Goal: Task Accomplishment & Management: Manage account settings

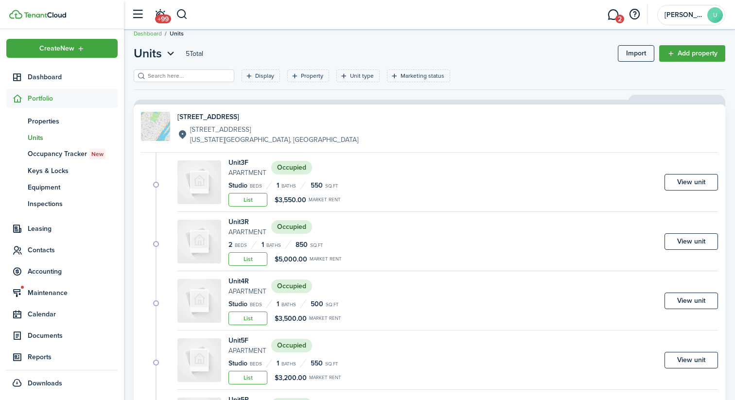
click at [42, 137] on span "Units" at bounding box center [73, 138] width 90 height 10
click at [694, 179] on link "View unit" at bounding box center [691, 182] width 53 height 17
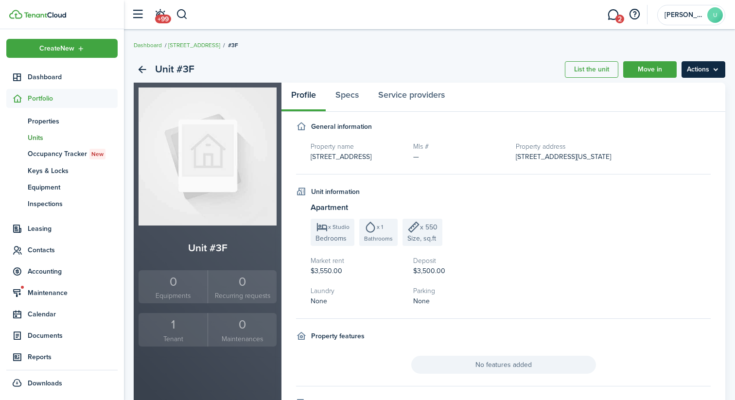
click at [692, 68] on menu-btn "Actions" at bounding box center [704, 69] width 44 height 17
click at [490, 70] on div "Unit #3F List the unit Move in Actions" at bounding box center [430, 69] width 592 height 26
click at [138, 66] on link "Back" at bounding box center [142, 69] width 17 height 17
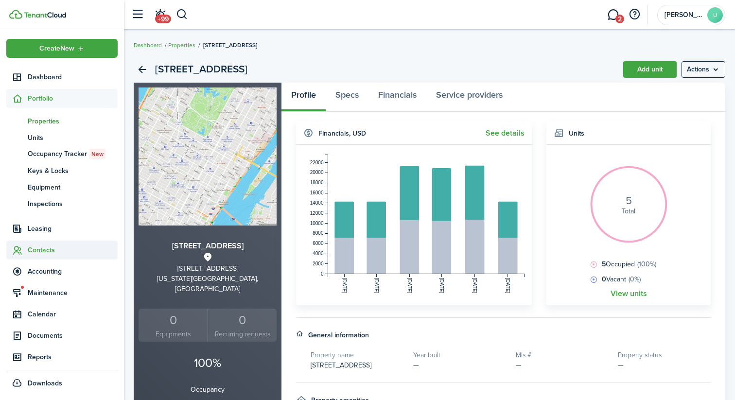
click at [41, 252] on span "Contacts" at bounding box center [73, 250] width 90 height 10
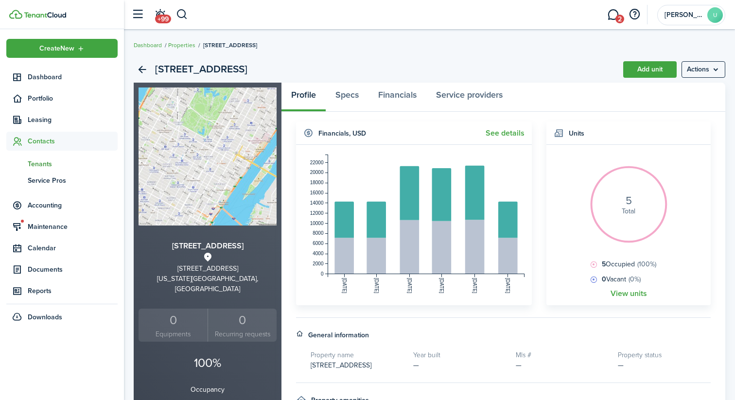
click at [47, 161] on span "Tenants" at bounding box center [73, 164] width 90 height 10
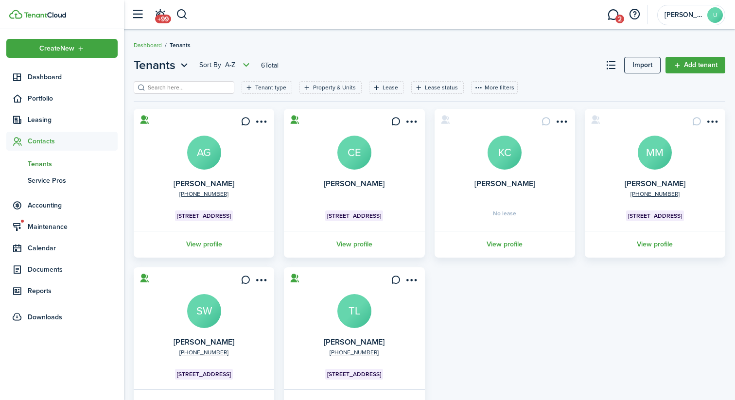
click at [206, 306] on avatar-text "SW" at bounding box center [204, 311] width 34 height 34
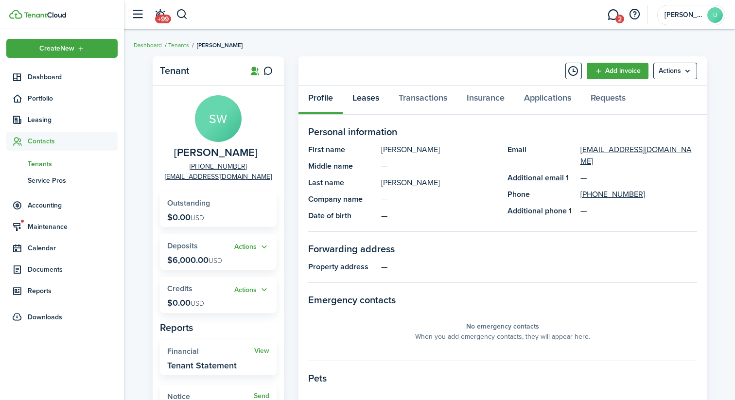
click at [371, 97] on link "Leases" at bounding box center [366, 100] width 46 height 29
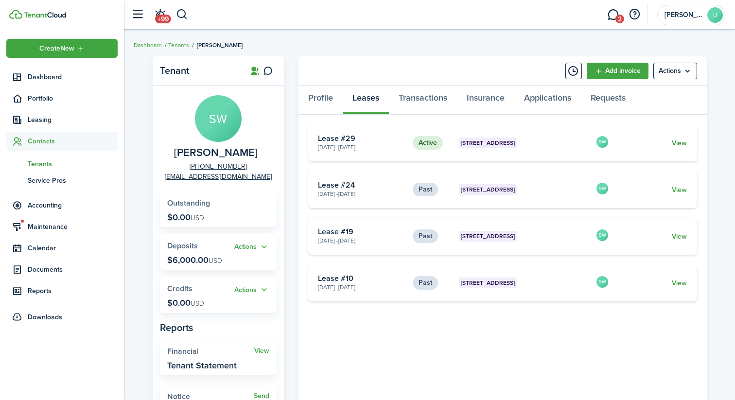
click at [682, 144] on link "View" at bounding box center [679, 143] width 15 height 10
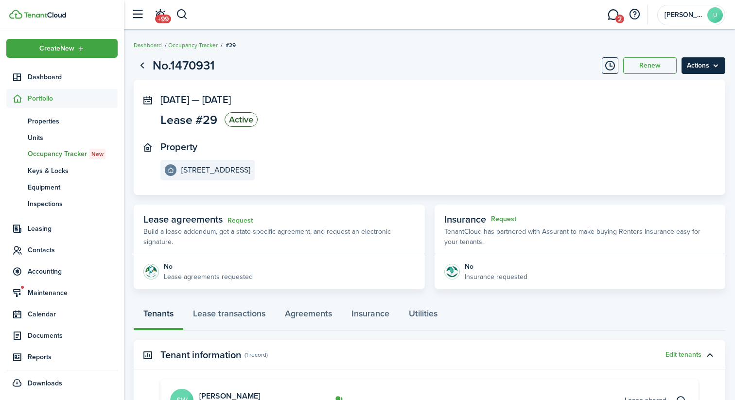
click at [698, 67] on menu-btn "Actions" at bounding box center [704, 65] width 44 height 17
click at [669, 89] on button "Edit" at bounding box center [682, 87] width 85 height 17
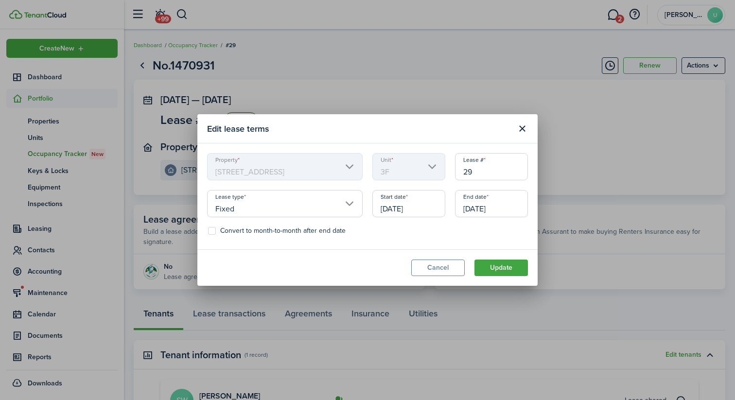
click at [508, 206] on input "[DATE]" at bounding box center [491, 203] width 73 height 27
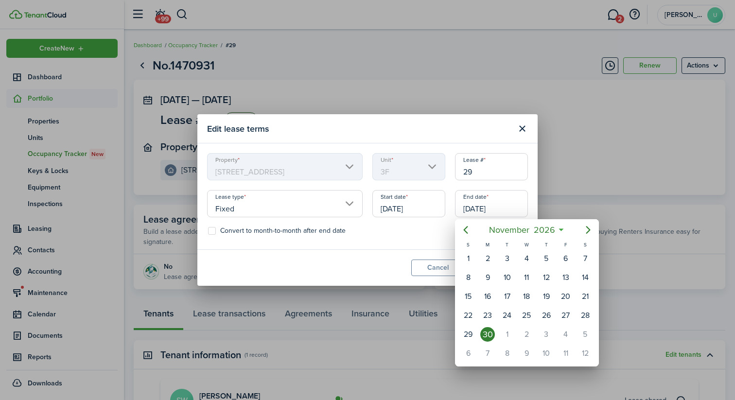
click at [491, 333] on div "30" at bounding box center [487, 334] width 15 height 15
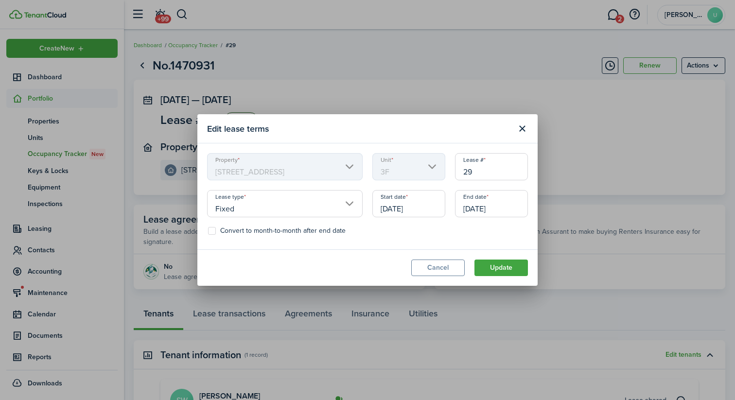
click at [388, 249] on modal-footer "Cancel Update" at bounding box center [367, 267] width 340 height 36
click at [519, 209] on input "[DATE]" at bounding box center [491, 203] width 73 height 27
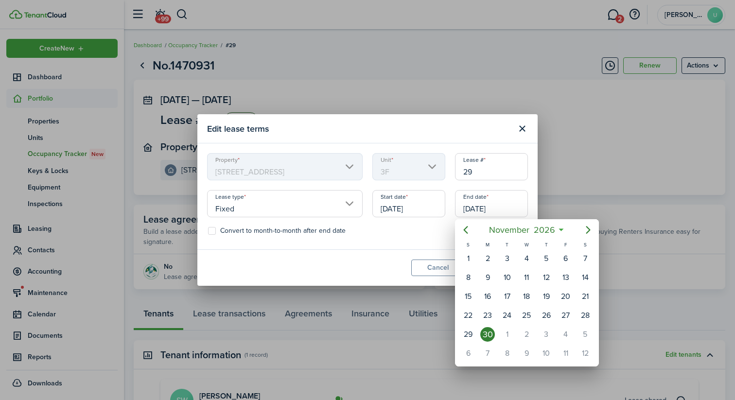
click at [563, 227] on icon at bounding box center [561, 230] width 10 height 10
click at [561, 230] on icon at bounding box center [561, 230] width 10 height 10
click at [556, 231] on span "2026" at bounding box center [544, 230] width 26 height 18
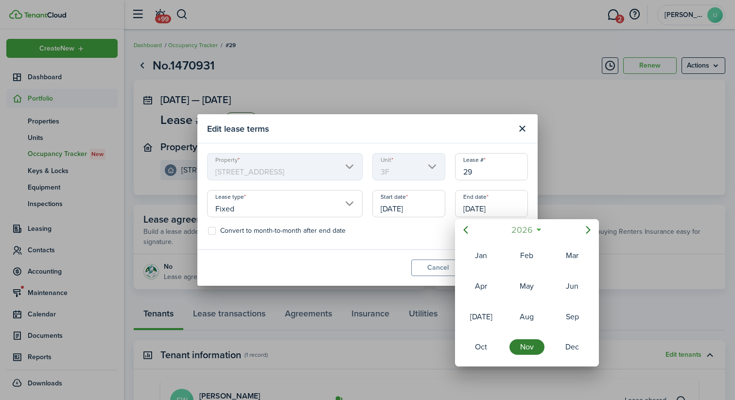
click at [518, 230] on span "2026" at bounding box center [522, 230] width 26 height 18
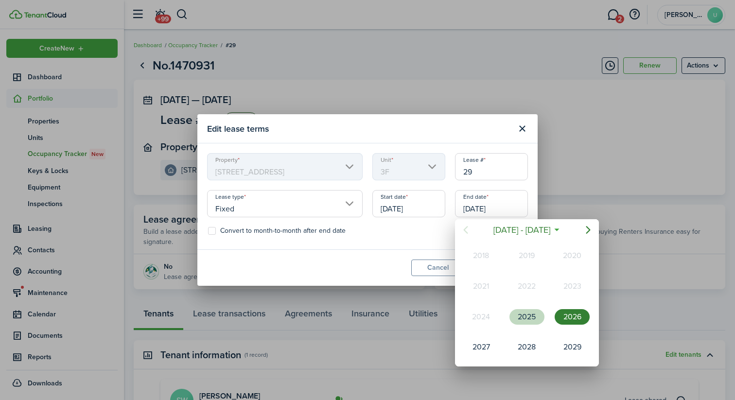
click at [536, 320] on div "2025" at bounding box center [526, 317] width 35 height 16
click at [527, 344] on div "Nov" at bounding box center [526, 347] width 35 height 16
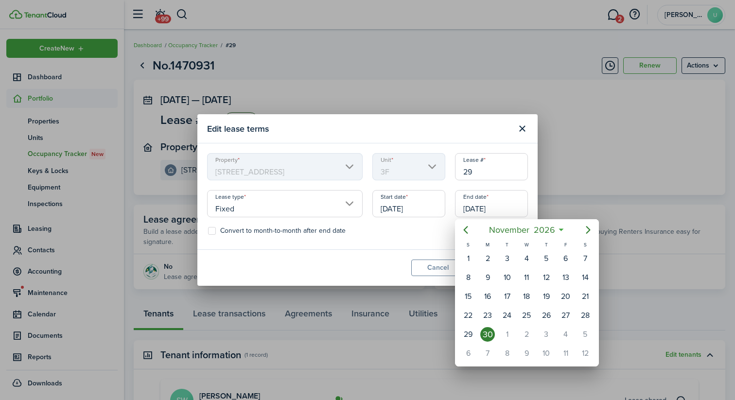
click at [483, 335] on div "30" at bounding box center [487, 334] width 15 height 15
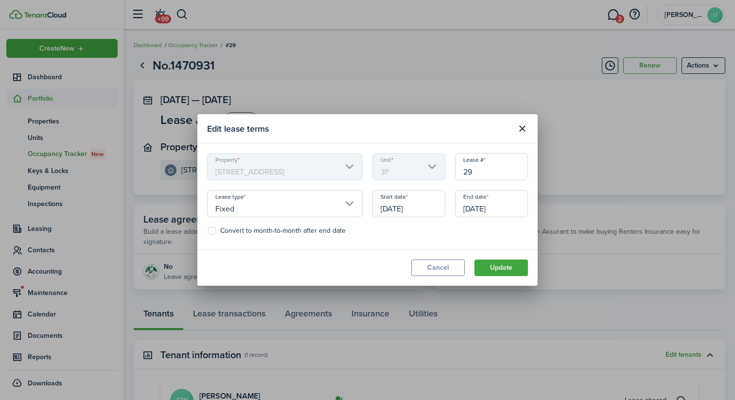
click at [499, 209] on input "[DATE]" at bounding box center [491, 203] width 73 height 27
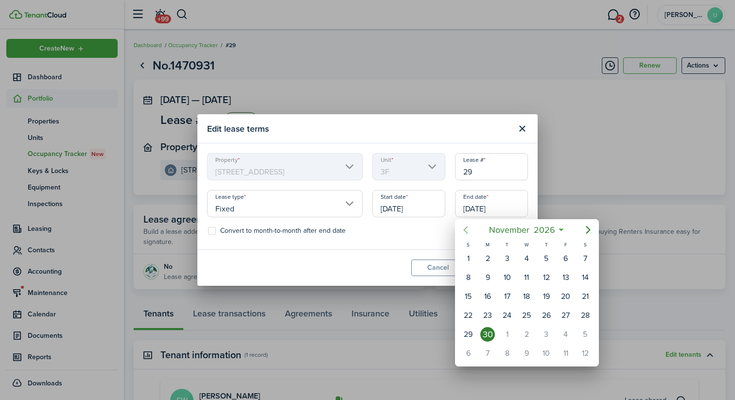
click at [466, 229] on icon "Previous page" at bounding box center [466, 230] width 12 height 12
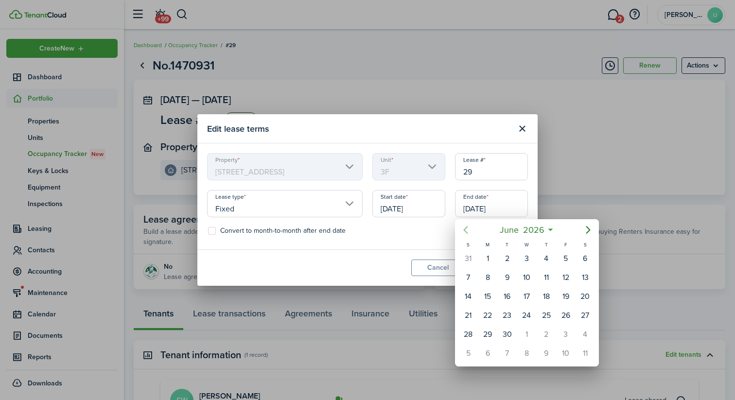
click at [466, 229] on icon "Previous page" at bounding box center [466, 230] width 12 height 12
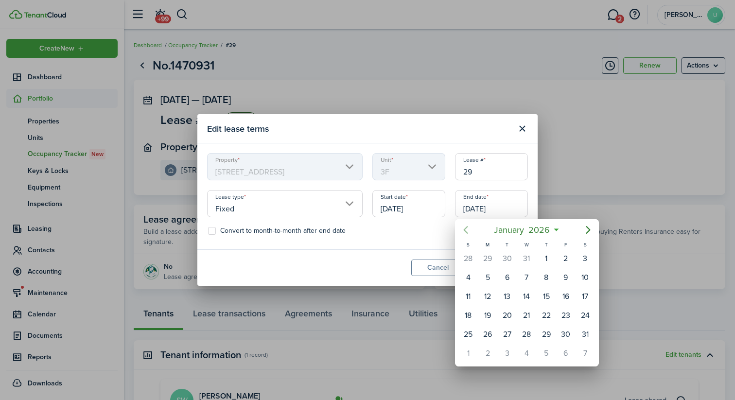
click at [466, 229] on icon "Previous page" at bounding box center [466, 230] width 12 height 12
click at [589, 226] on icon "Next page" at bounding box center [588, 230] width 12 height 12
click at [471, 353] on div "30" at bounding box center [468, 353] width 15 height 15
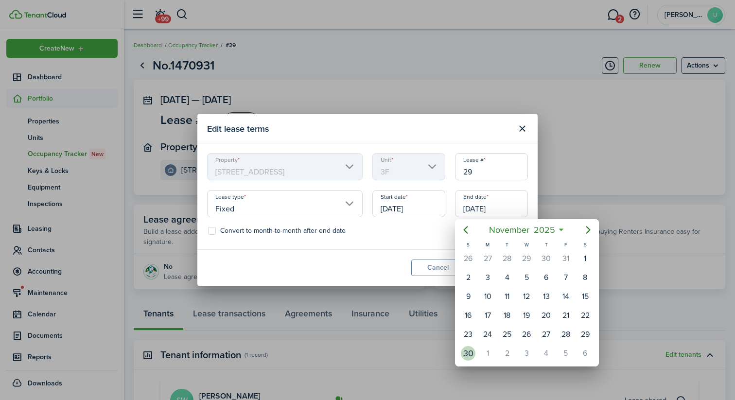
type input "[DATE]"
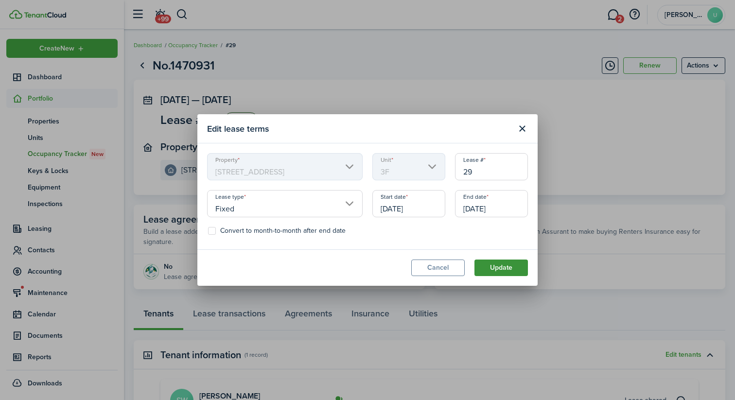
click at [504, 267] on button "Update" at bounding box center [500, 268] width 53 height 17
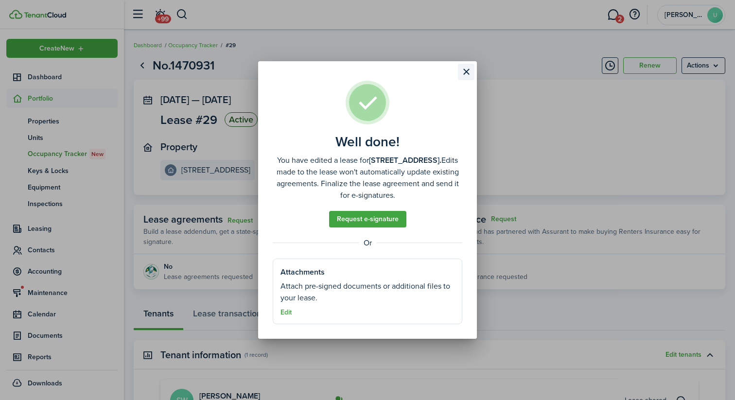
click at [468, 73] on button "Close modal" at bounding box center [466, 72] width 17 height 17
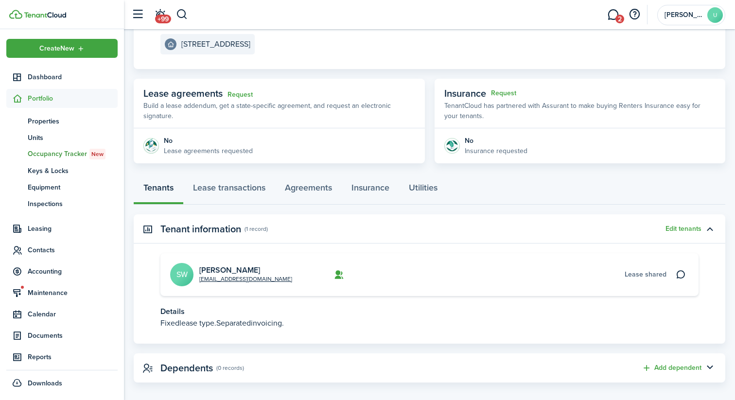
scroll to position [124, 0]
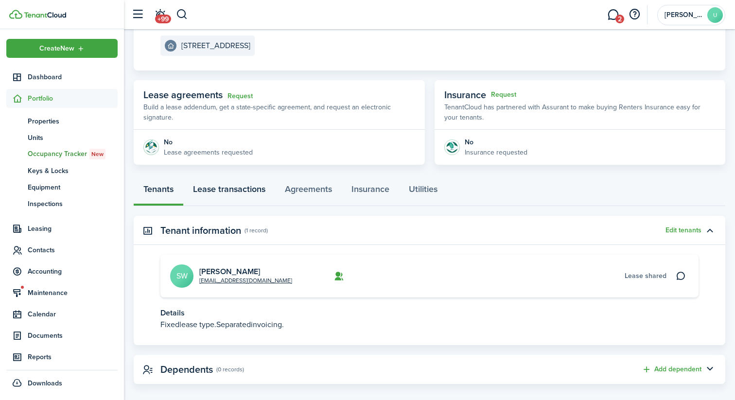
click at [252, 194] on link "Lease transactions" at bounding box center [229, 191] width 92 height 29
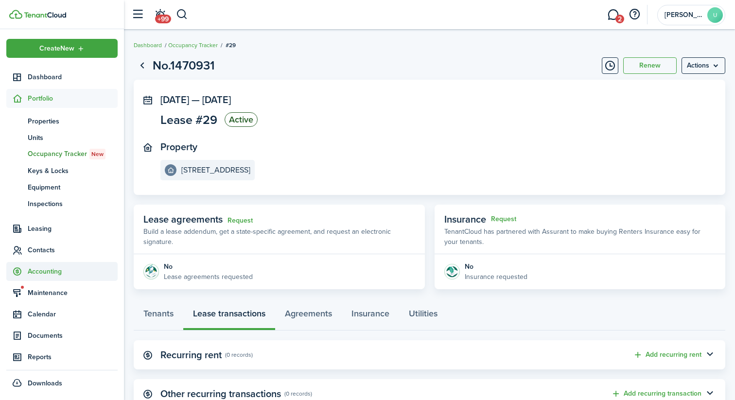
click at [58, 268] on span "Accounting" at bounding box center [73, 271] width 90 height 10
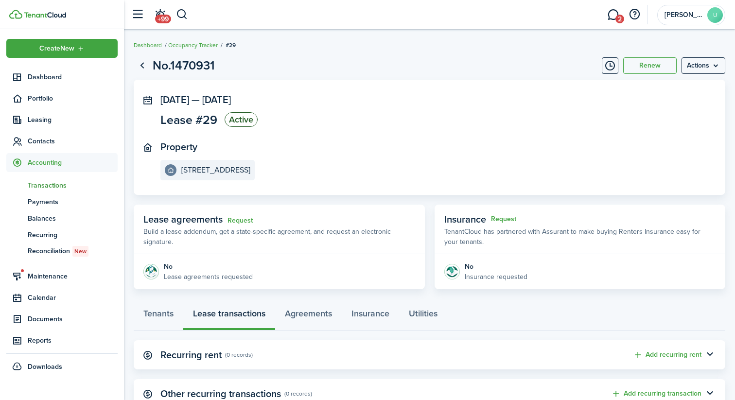
click at [63, 187] on span "Transactions" at bounding box center [73, 185] width 90 height 10
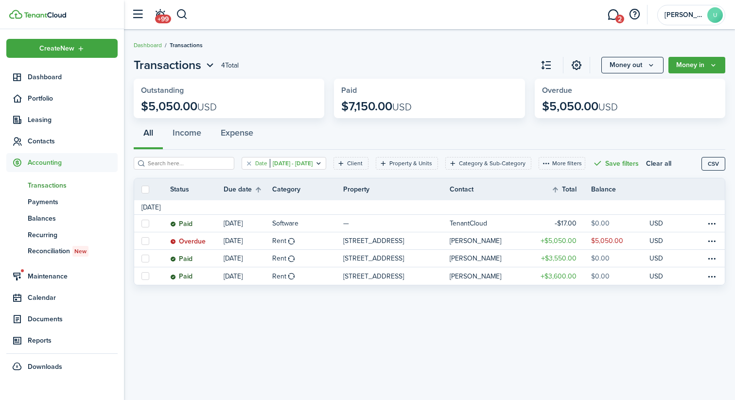
click at [313, 165] on filter-tag-value "[DATE] - [DATE]" at bounding box center [291, 163] width 43 height 9
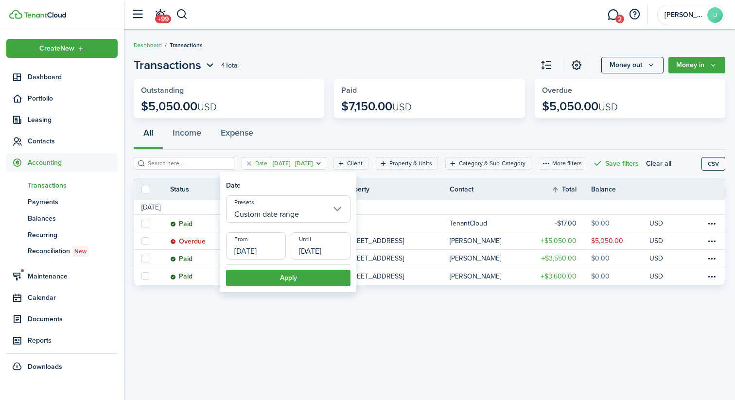
click at [263, 247] on input "[DATE]" at bounding box center [256, 245] width 60 height 27
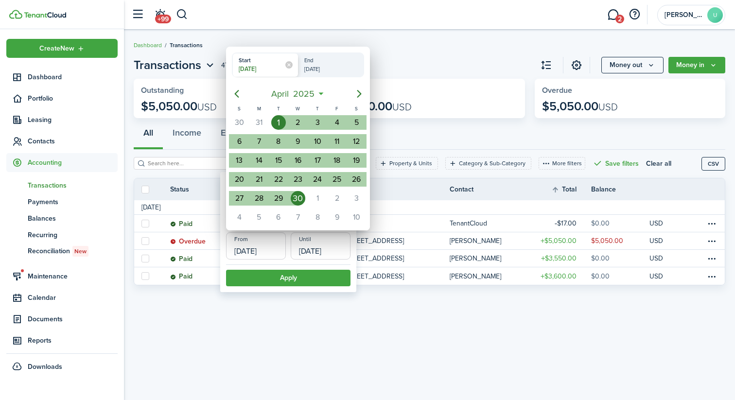
click at [450, 151] on div at bounding box center [367, 200] width 891 height 556
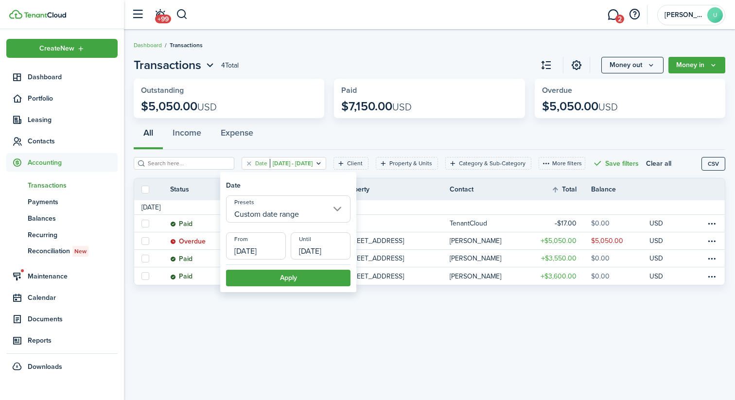
click at [309, 164] on filter-tag-value "[DATE] - [DATE]" at bounding box center [291, 163] width 43 height 9
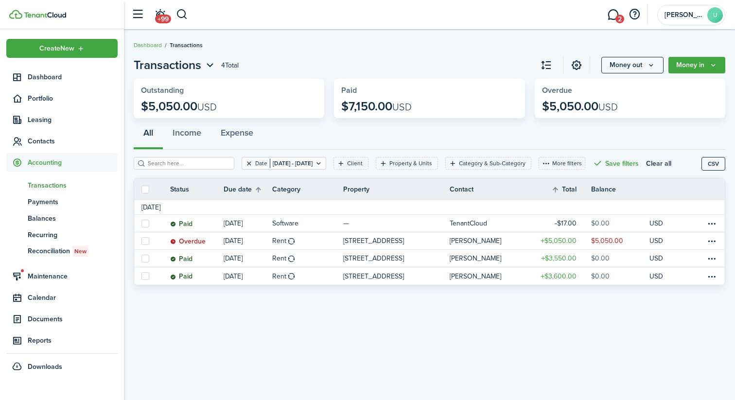
click at [245, 164] on button "Clear filter" at bounding box center [249, 163] width 8 height 8
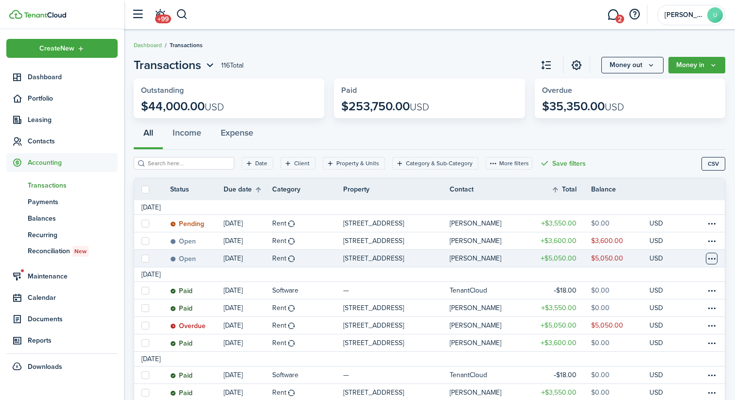
click at [713, 257] on table-menu-btn-icon at bounding box center [712, 259] width 12 height 12
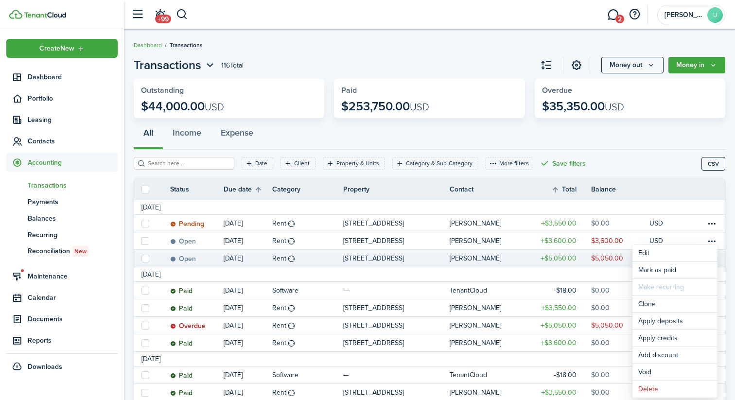
click at [539, 140] on div "All Income Expense" at bounding box center [430, 135] width 592 height 29
